Goal: Task Accomplishment & Management: Manage account settings

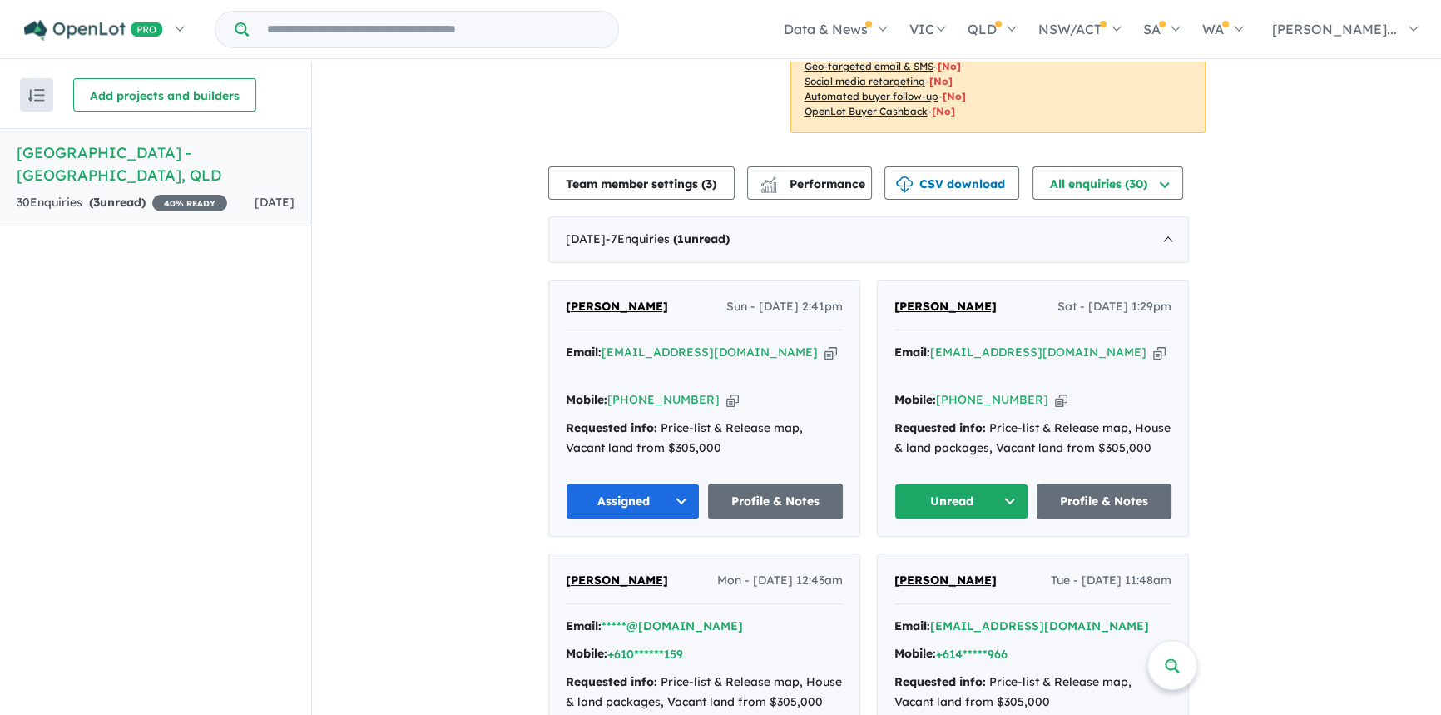
scroll to position [454, 0]
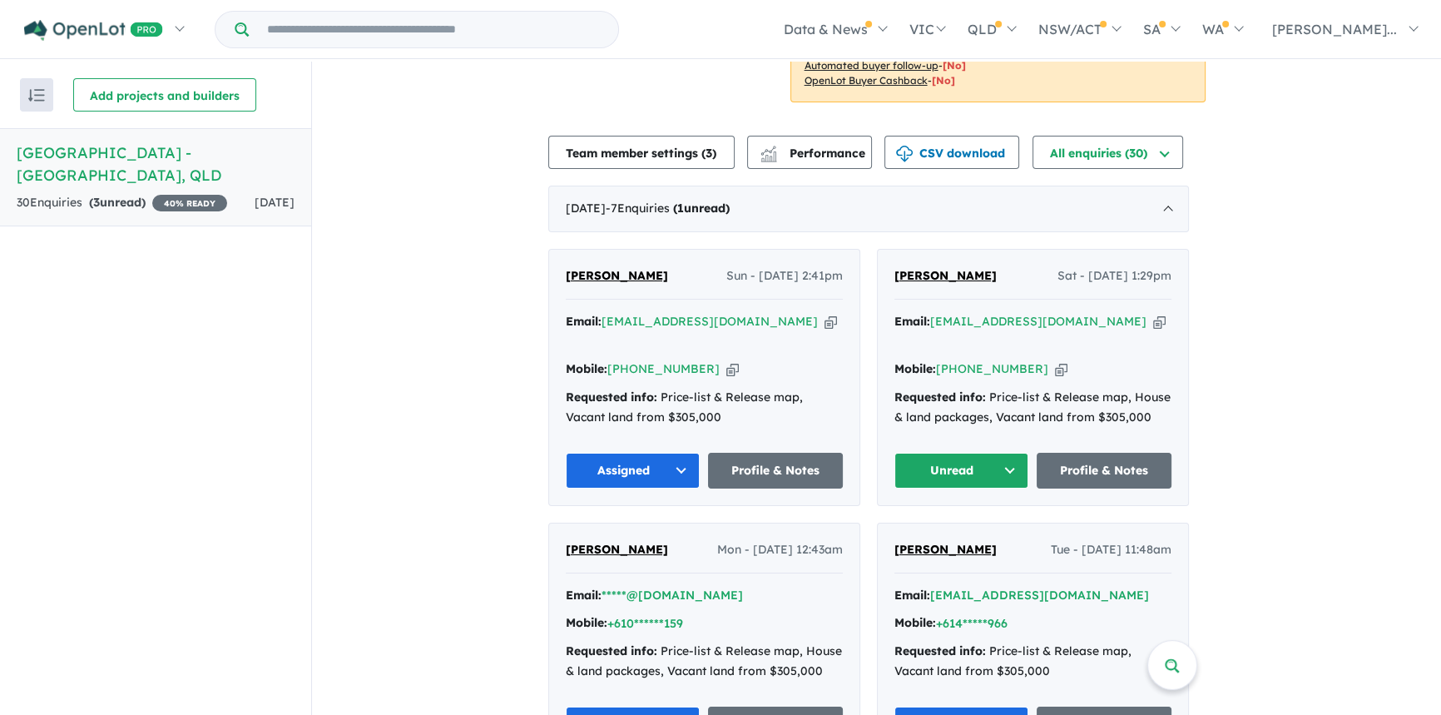
click at [943, 268] on span "[PERSON_NAME]" at bounding box center [946, 275] width 102 height 15
click at [999, 453] on button "Unread" at bounding box center [962, 471] width 135 height 36
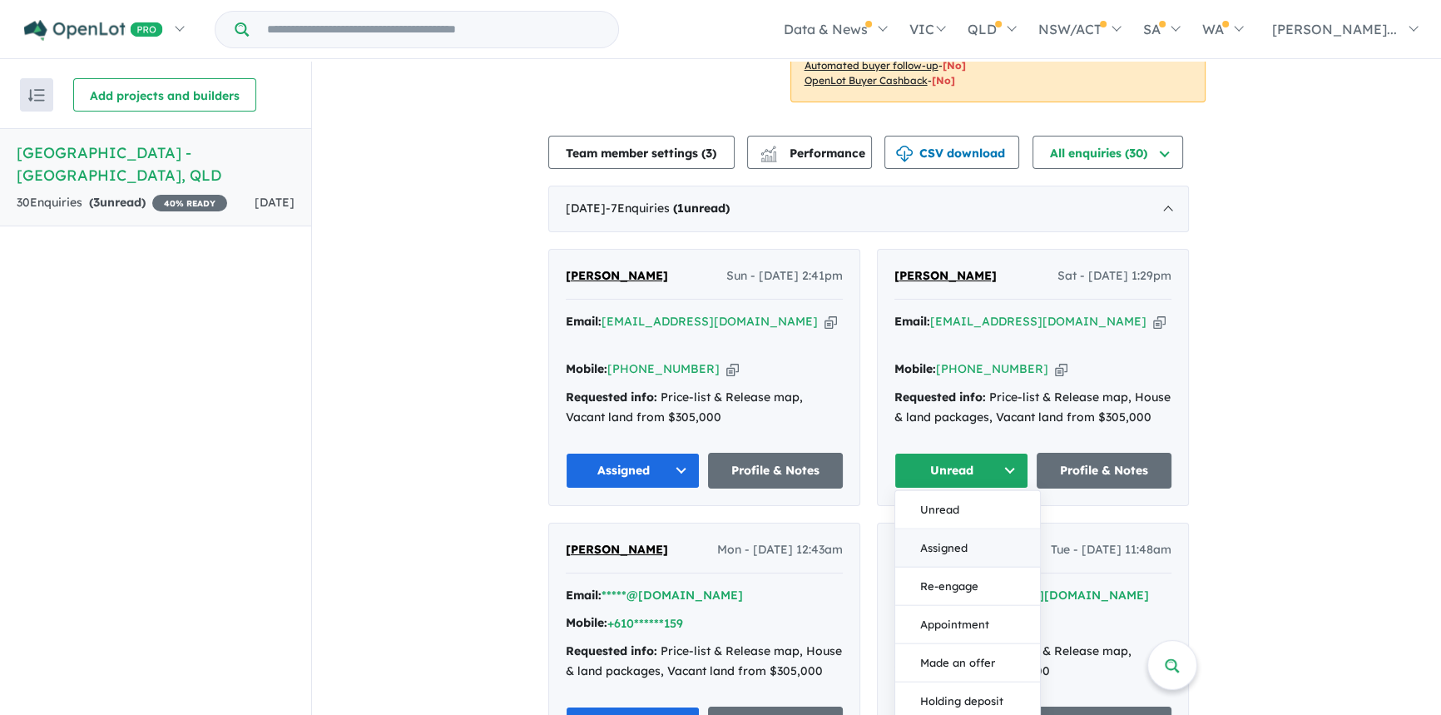
click at [965, 528] on button "Assigned" at bounding box center [967, 547] width 145 height 38
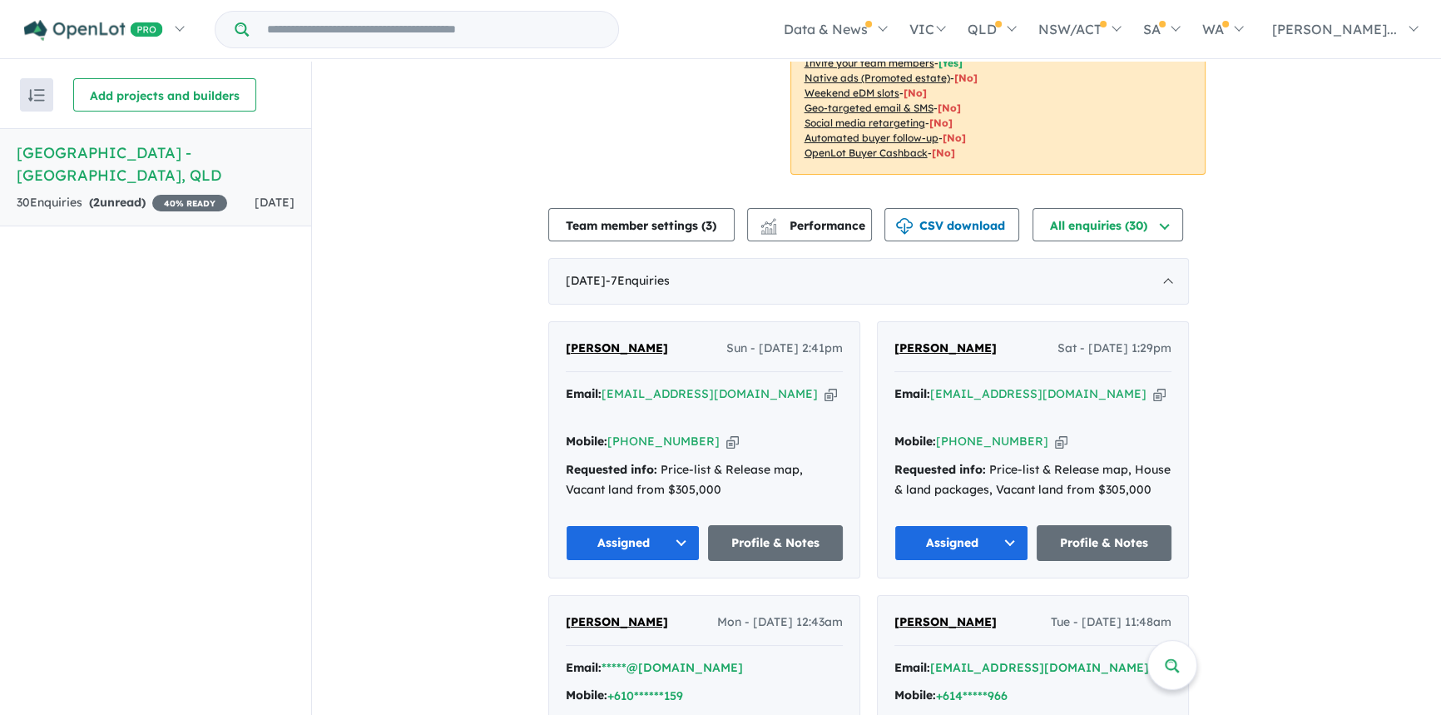
scroll to position [302, 0]
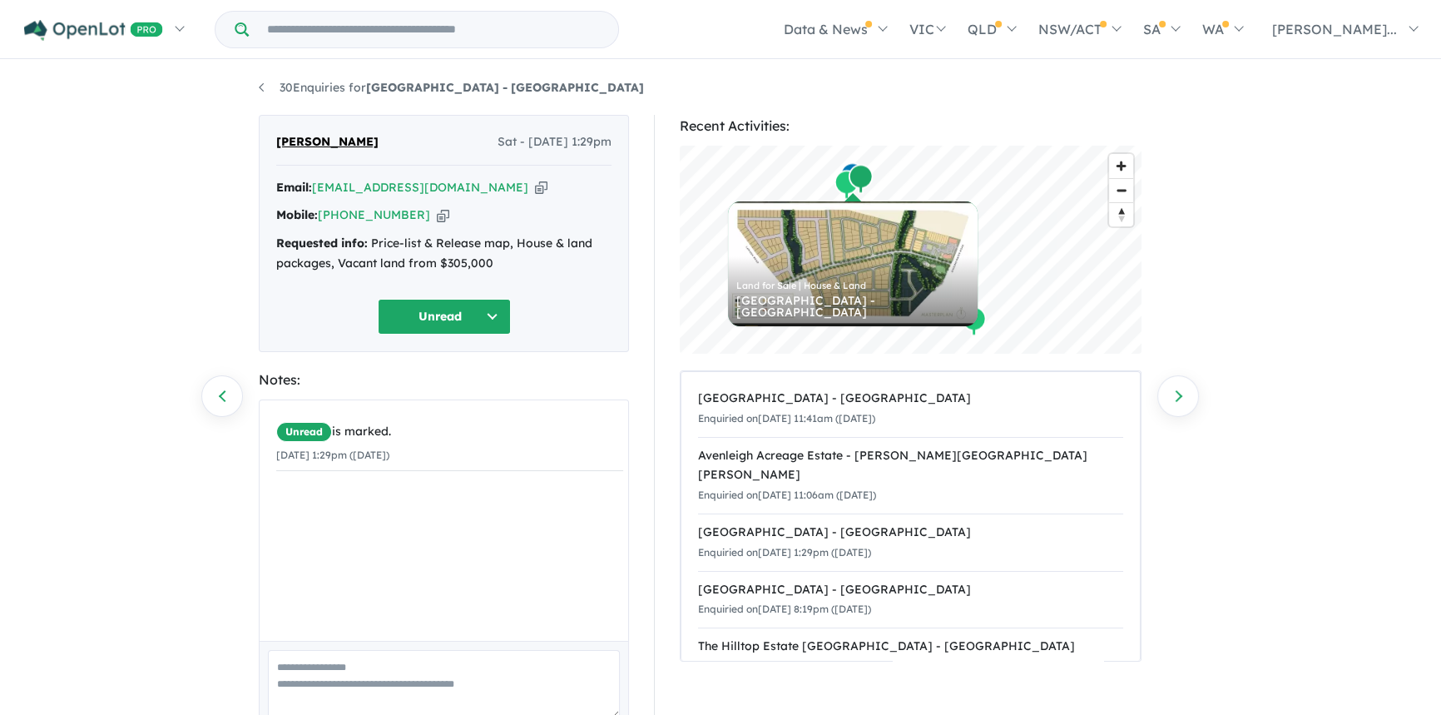
click at [464, 258] on div "Requested info: Price-list & Release map, House & land packages, Vacant land fr…" at bounding box center [443, 254] width 335 height 40
click at [480, 317] on button "Unread" at bounding box center [444, 317] width 133 height 36
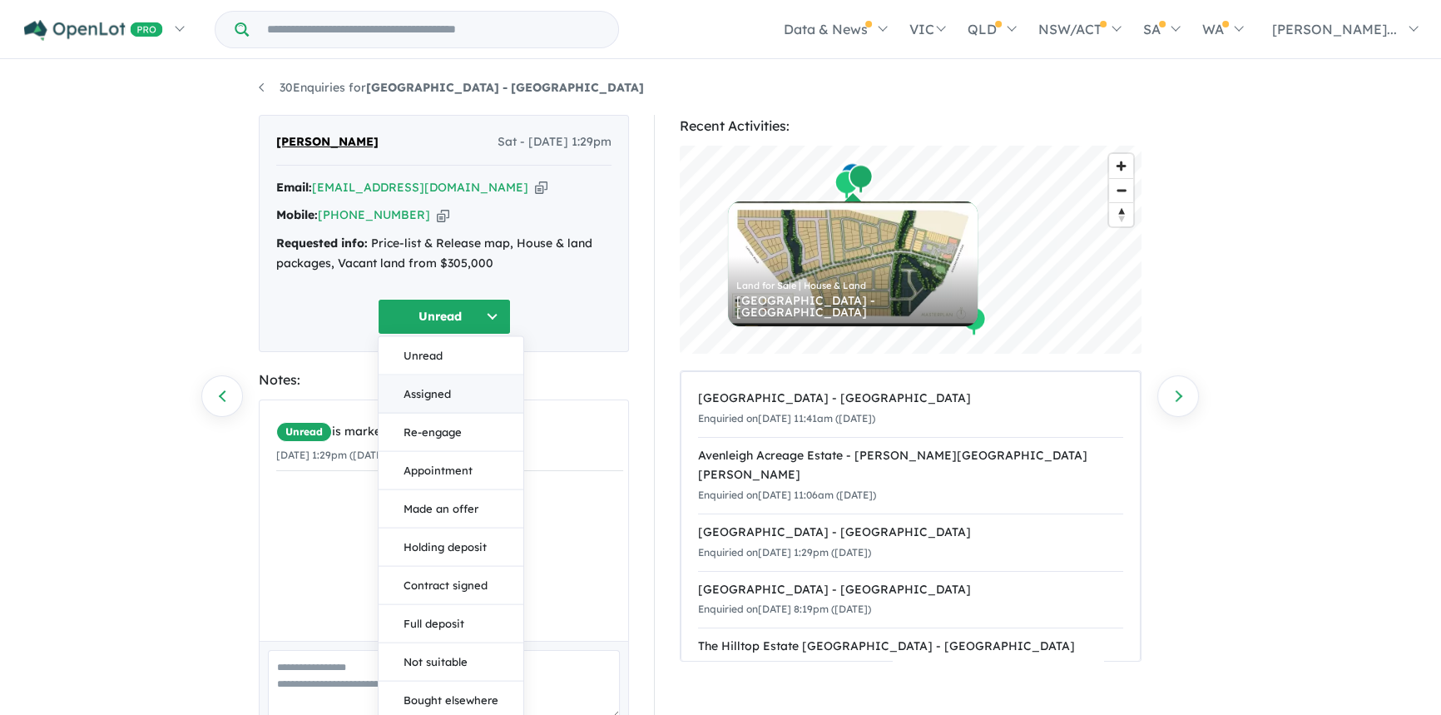
click at [434, 397] on button "Assigned" at bounding box center [451, 393] width 145 height 38
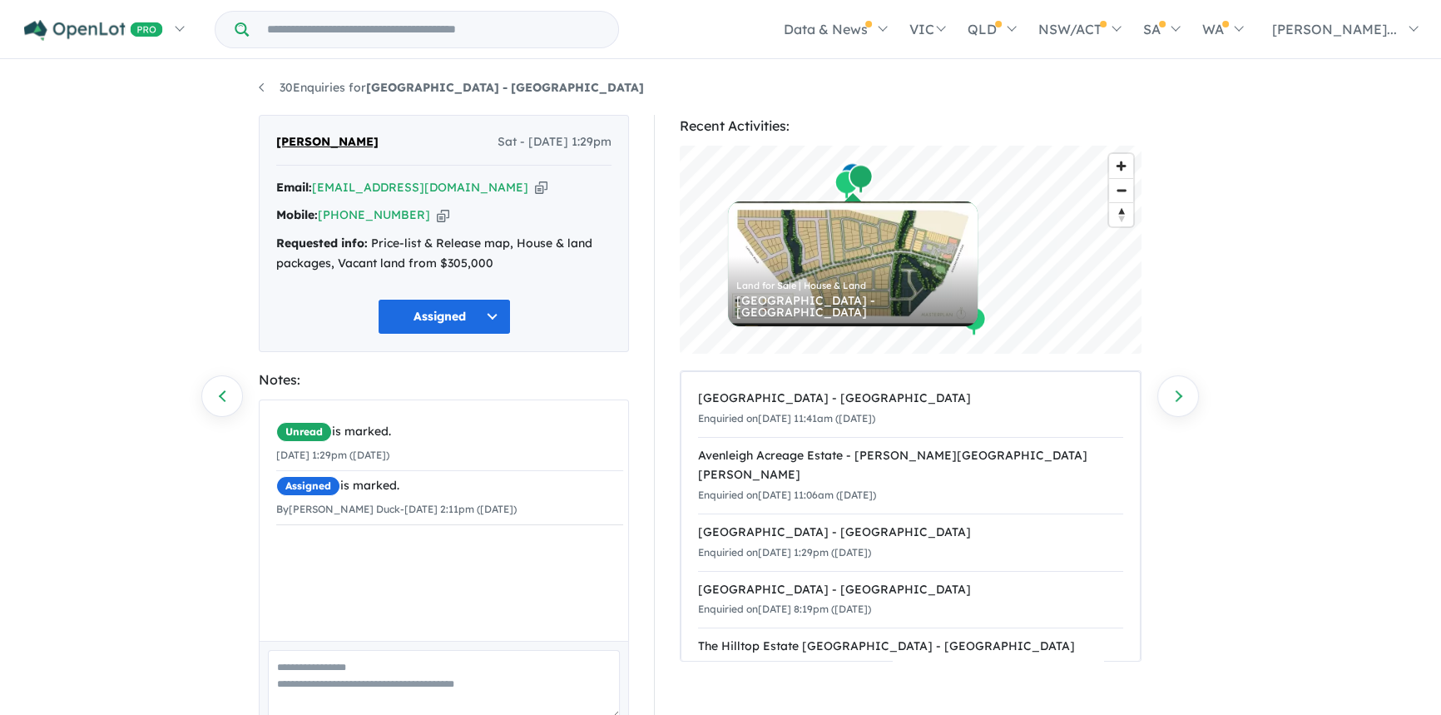
click at [535, 186] on icon "button" at bounding box center [541, 187] width 12 height 17
drag, startPoint x: 468, startPoint y: 186, endPoint x: 510, endPoint y: 191, distance: 42.7
click at [535, 186] on icon "button" at bounding box center [541, 187] width 12 height 17
click at [437, 214] on icon "button" at bounding box center [443, 214] width 12 height 17
